Goal: Transaction & Acquisition: Purchase product/service

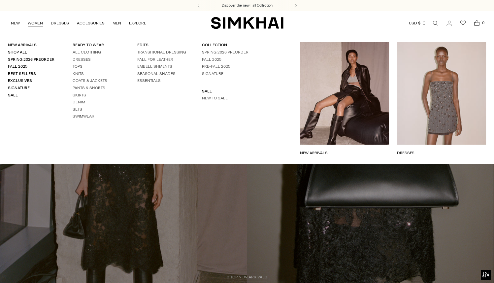
click at [40, 24] on link "WOMEN" at bounding box center [35, 23] width 15 height 15
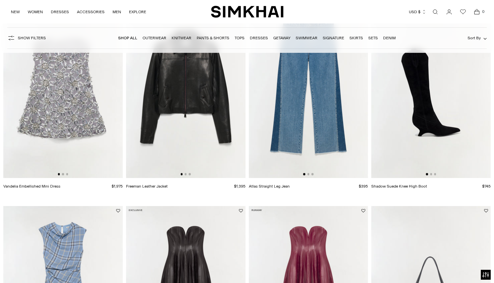
scroll to position [558, 0]
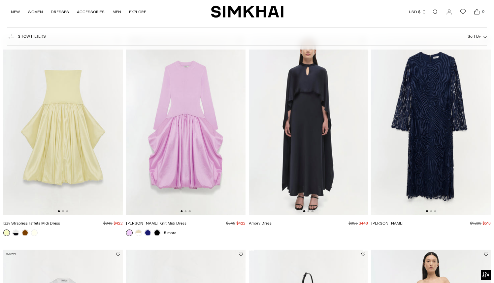
scroll to position [52, 0]
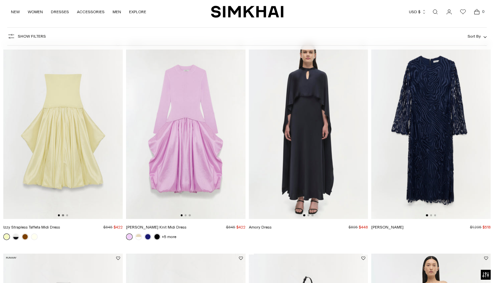
click at [64, 216] on button "Go to slide 2" at bounding box center [63, 215] width 2 height 2
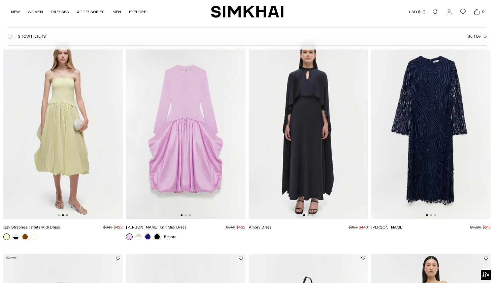
click at [67, 215] on button "Go to slide 3" at bounding box center [67, 215] width 2 height 2
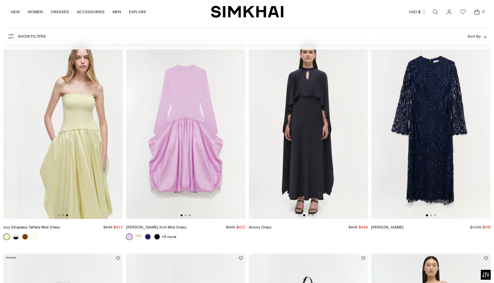
scroll to position [0, 239]
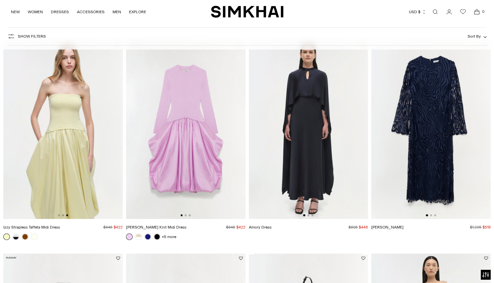
click at [184, 217] on img at bounding box center [186, 129] width 120 height 179
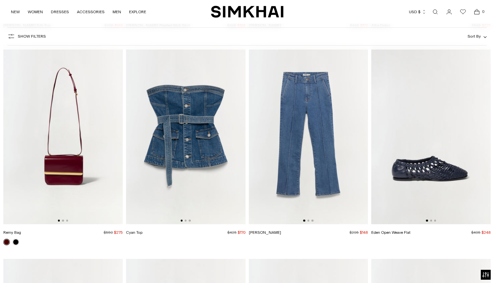
scroll to position [1321, 0]
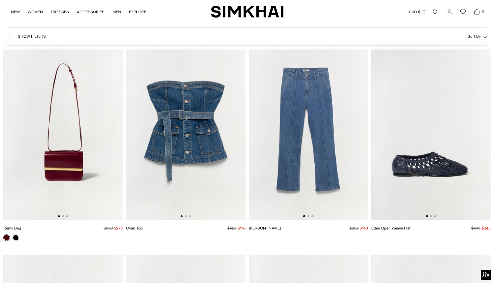
click at [230, 162] on img at bounding box center [186, 130] width 120 height 179
click at [327, 158] on img at bounding box center [309, 130] width 120 height 179
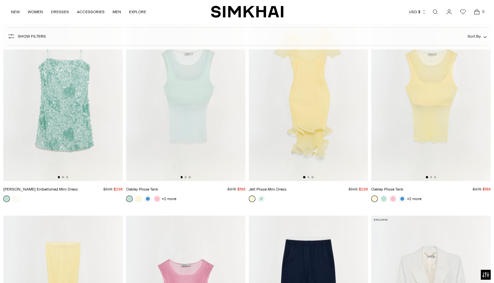
scroll to position [5570, 0]
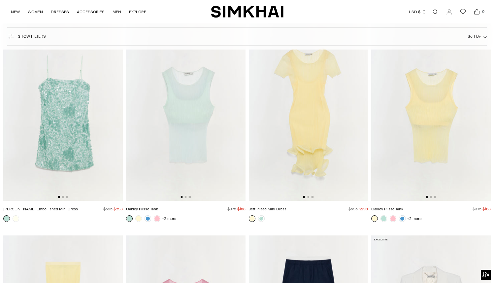
click at [219, 146] on img at bounding box center [186, 110] width 120 height 179
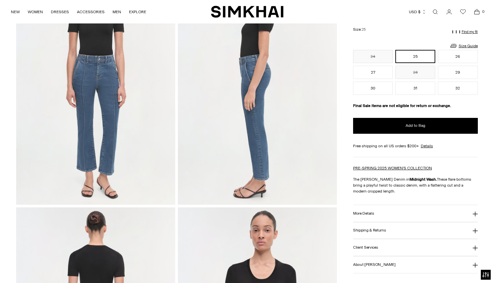
scroll to position [204, 0]
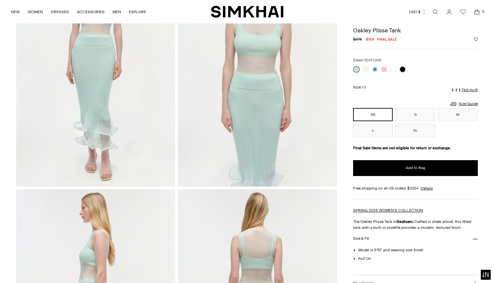
scroll to position [39, 0]
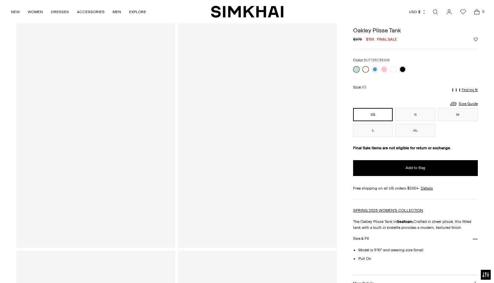
click at [365, 69] on link at bounding box center [365, 69] width 7 height 7
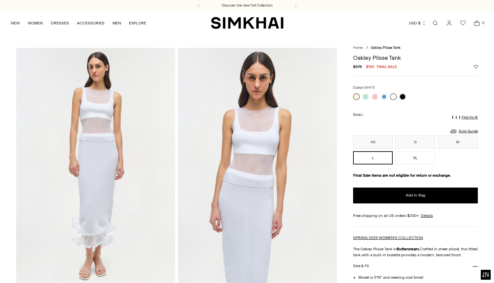
click at [393, 93] on link at bounding box center [393, 96] width 7 height 7
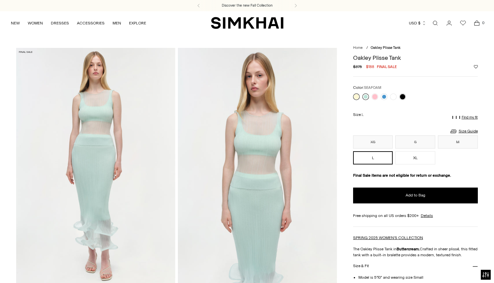
click at [366, 97] on link at bounding box center [365, 96] width 7 height 7
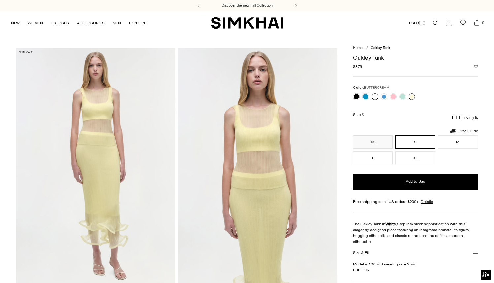
click at [413, 95] on link at bounding box center [412, 96] width 7 height 7
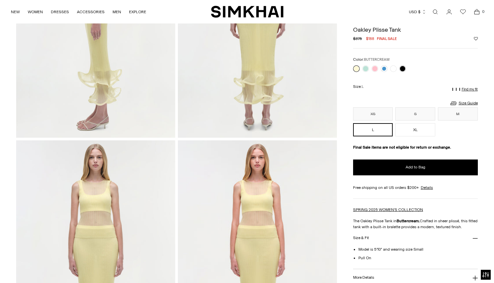
scroll to position [382, 0]
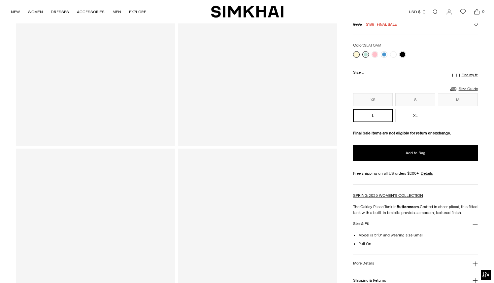
click at [367, 58] on link at bounding box center [365, 54] width 7 height 7
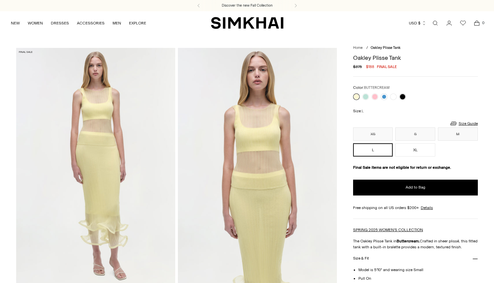
scroll to position [382, 0]
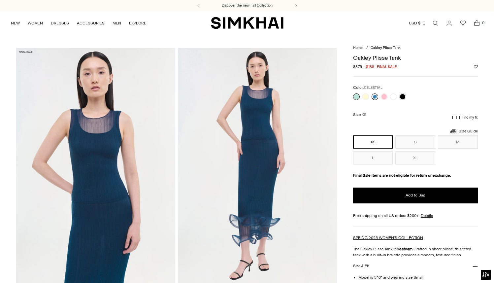
click at [373, 97] on link at bounding box center [375, 96] width 7 height 7
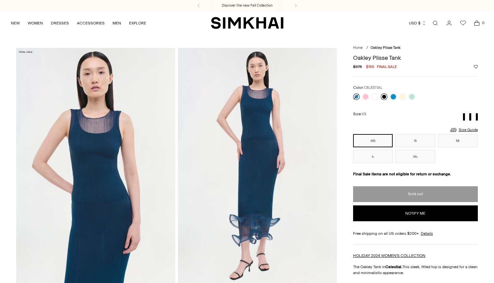
click at [383, 97] on link at bounding box center [384, 96] width 7 height 7
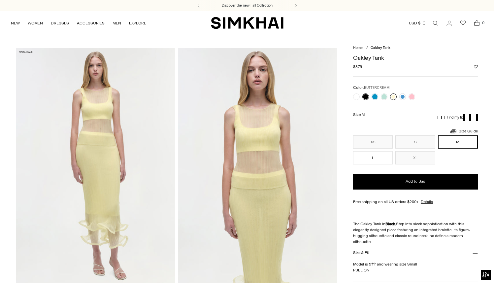
click at [395, 97] on link at bounding box center [393, 96] width 7 height 7
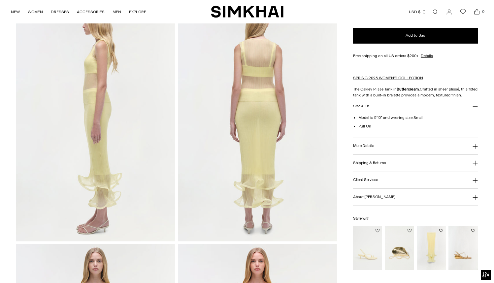
scroll to position [400, 0]
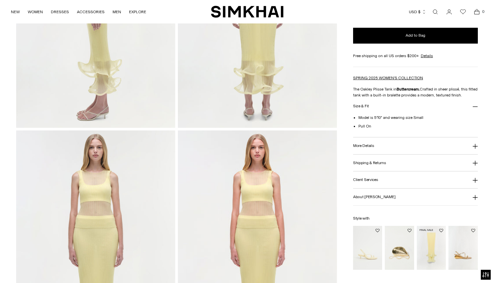
click at [0, 0] on img "Kelso Knit Midi Skirt" at bounding box center [0, 0] width 0 height 0
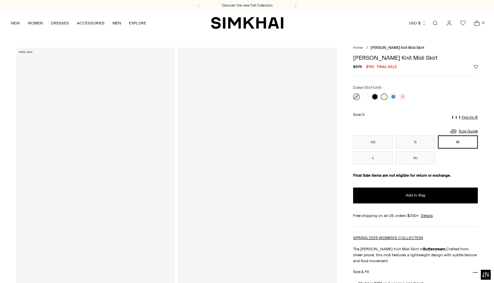
click at [357, 97] on link at bounding box center [356, 96] width 7 height 7
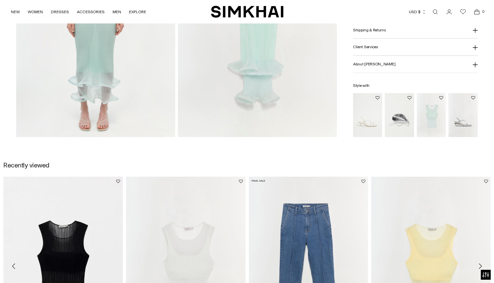
scroll to position [746, 0]
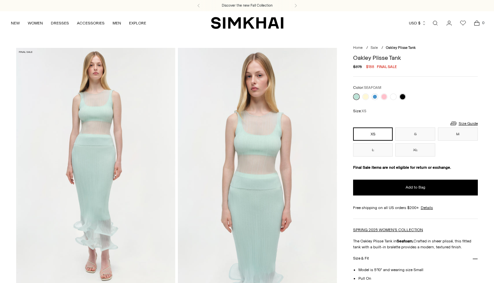
scroll to position [39, 0]
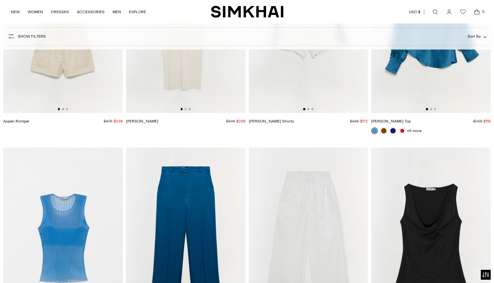
scroll to position [2808, 0]
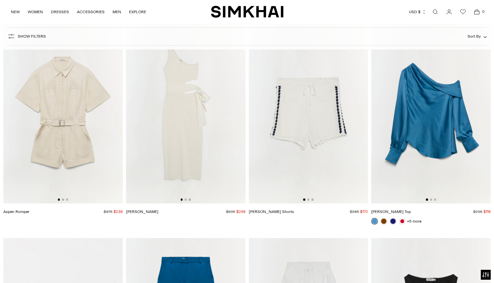
click at [458, 142] on img at bounding box center [431, 113] width 120 height 179
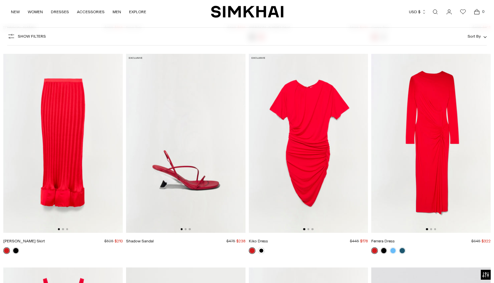
scroll to position [3448, 0]
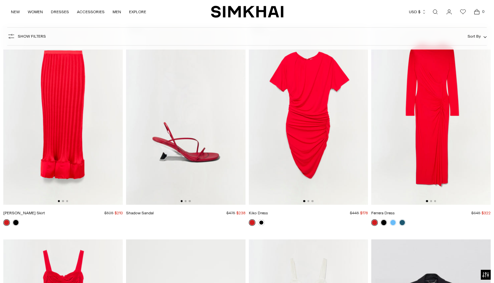
click at [225, 154] on img at bounding box center [186, 115] width 120 height 179
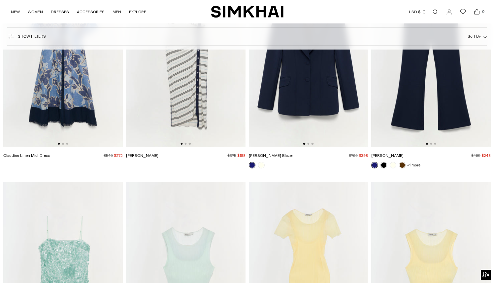
scroll to position [5519, 0]
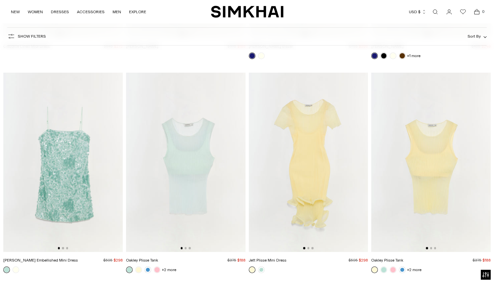
click at [297, 179] on img at bounding box center [309, 162] width 120 height 179
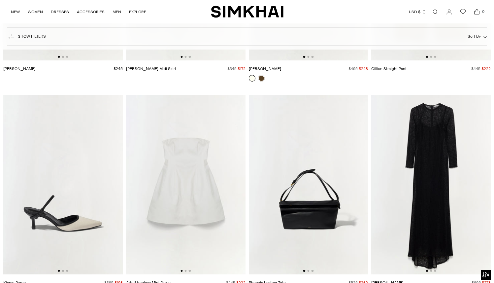
scroll to position [9385, 0]
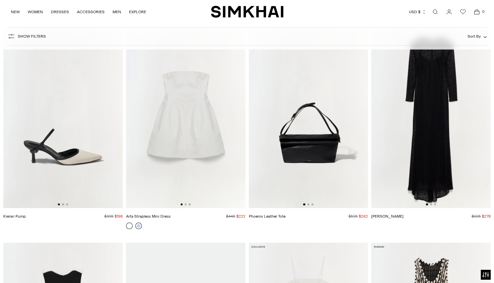
click at [138, 226] on link at bounding box center [138, 226] width 7 height 7
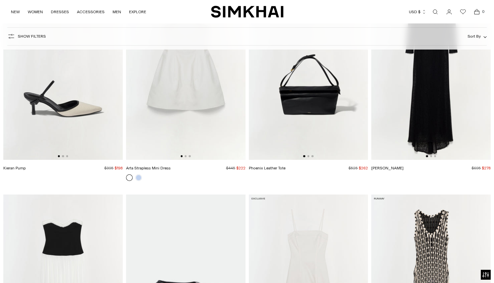
scroll to position [9366, 0]
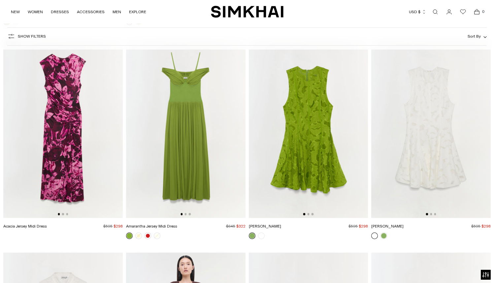
scroll to position [10627, 0]
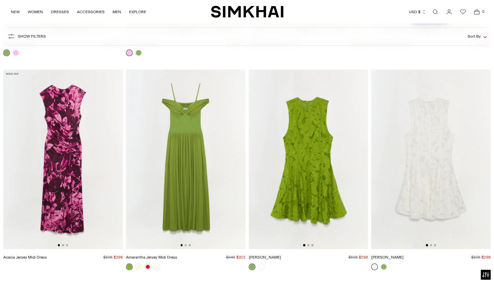
click at [458, 181] on img at bounding box center [431, 159] width 120 height 179
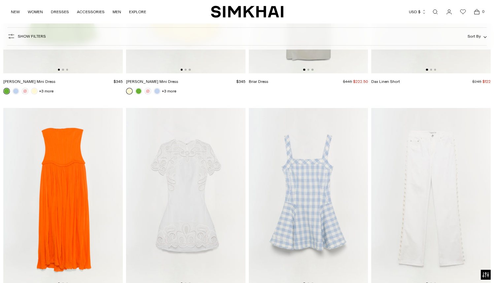
scroll to position [17168, 0]
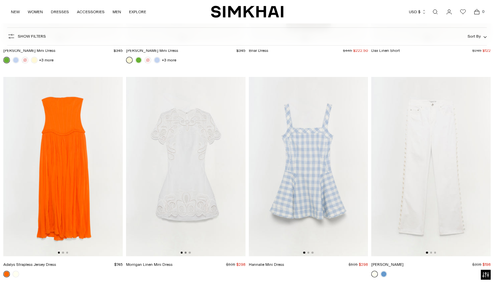
click at [186, 253] on button "Go to slide 2" at bounding box center [186, 253] width 2 height 2
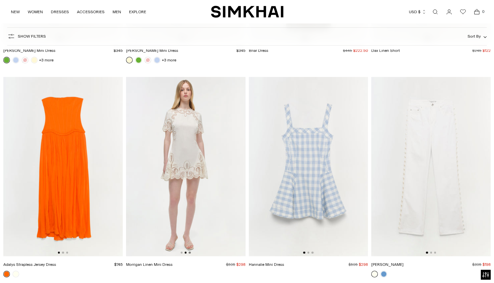
click at [190, 253] on button "Go to slide 3" at bounding box center [190, 253] width 2 height 2
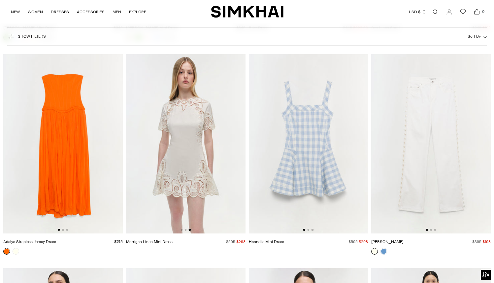
scroll to position [17216, 0]
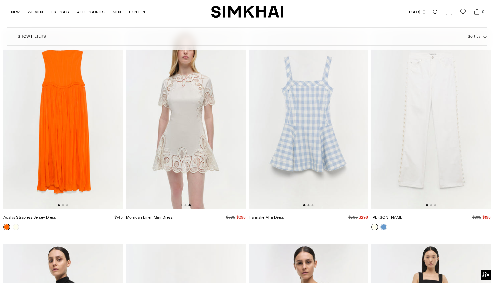
click at [308, 206] on button "Go to slide 2" at bounding box center [308, 205] width 2 height 2
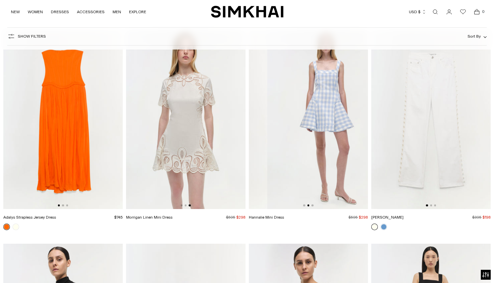
scroll to position [0, 120]
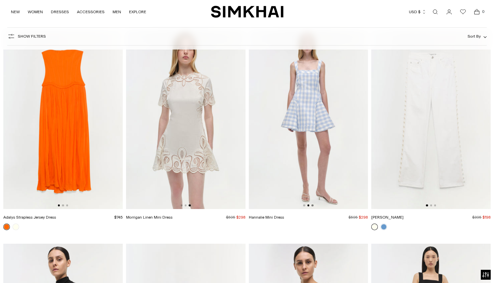
click at [311, 206] on div at bounding box center [308, 205] width 10 height 2
click at [314, 206] on img at bounding box center [309, 119] width 120 height 179
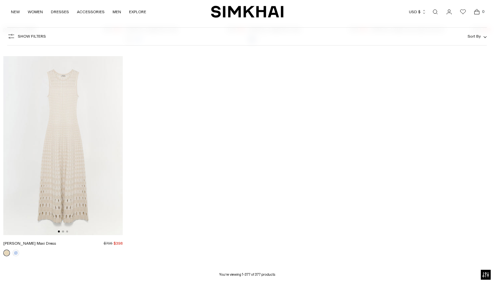
scroll to position [20007, 0]
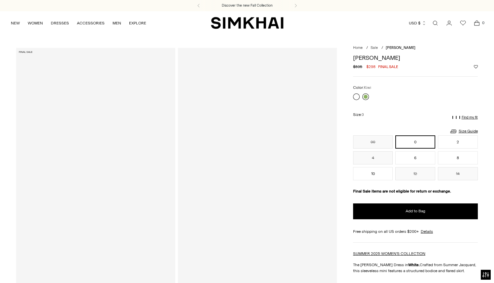
click at [367, 96] on link at bounding box center [365, 96] width 7 height 7
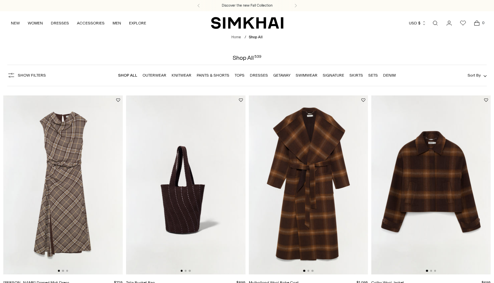
scroll to position [1216, 0]
